Goal: Information Seeking & Learning: Learn about a topic

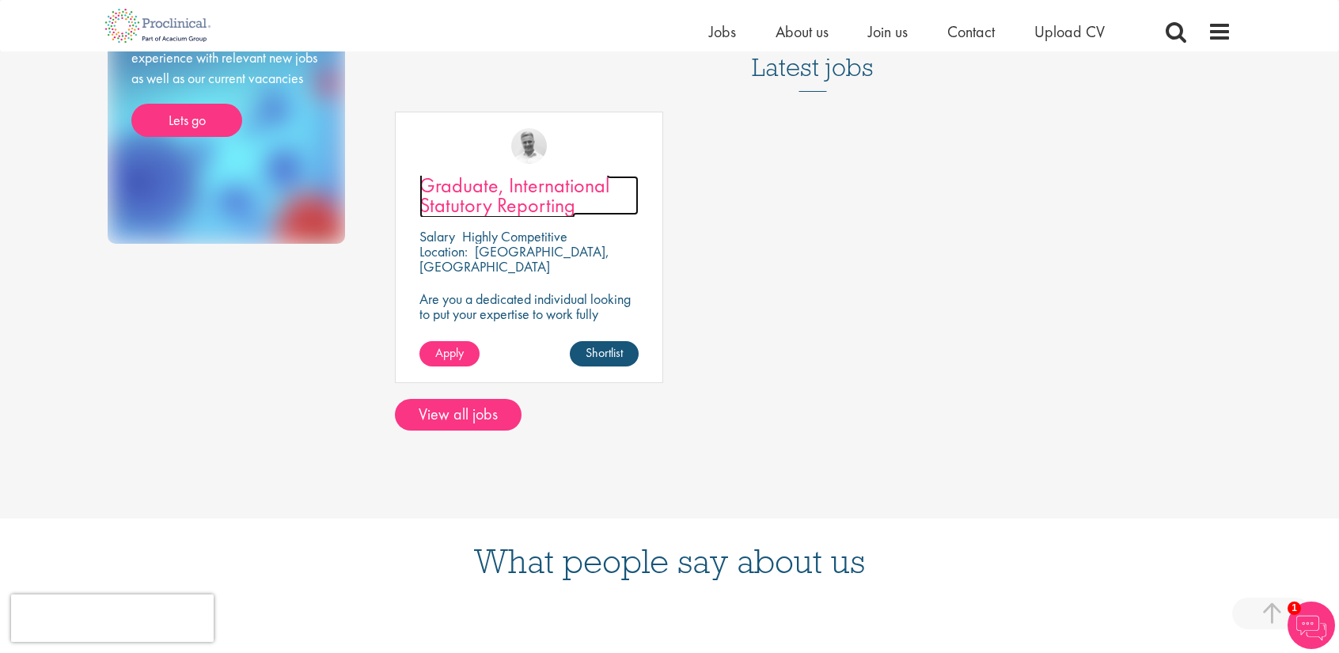
click at [535, 202] on span "Graduate, International Statutory Reporting" at bounding box center [515, 195] width 190 height 47
